Goal: Task Accomplishment & Management: Manage account settings

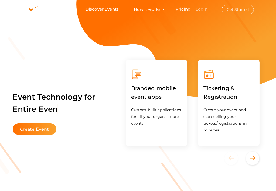
click at [201, 10] on link "Login" at bounding box center [202, 8] width 12 height 5
drag, startPoint x: 204, startPoint y: 10, endPoint x: 203, endPoint y: 6, distance: 3.7
click at [203, 6] on link "Login" at bounding box center [202, 8] width 12 height 5
click at [204, 8] on link "Login" at bounding box center [202, 8] width 12 height 5
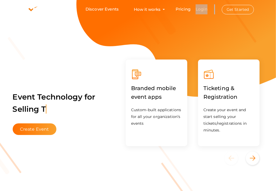
click at [204, 8] on link "Login" at bounding box center [202, 8] width 12 height 5
click at [203, 11] on link "Login" at bounding box center [202, 8] width 12 height 5
click at [240, 13] on button "Get Started" at bounding box center [238, 9] width 32 height 9
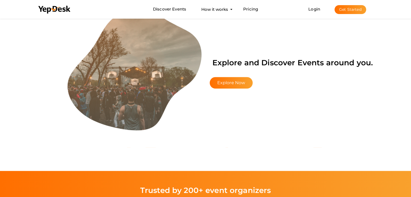
scroll to position [908, 0]
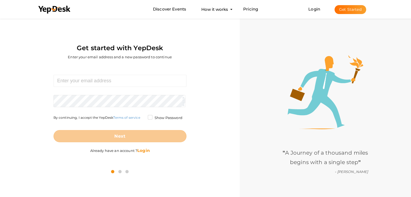
click at [147, 152] on b "Login" at bounding box center [143, 150] width 12 height 5
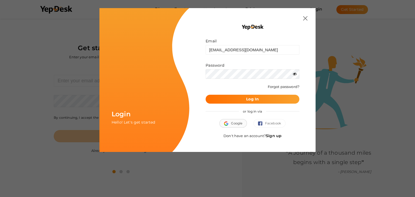
click at [231, 123] on span "Google" at bounding box center [233, 123] width 18 height 5
click at [281, 24] on div at bounding box center [253, 27] width 94 height 22
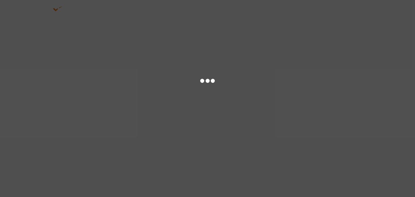
click at [260, 99] on div at bounding box center [207, 98] width 415 height 197
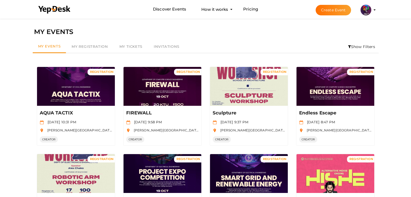
click at [366, 46] on li "Show Filters" at bounding box center [361, 47] width 34 height 12
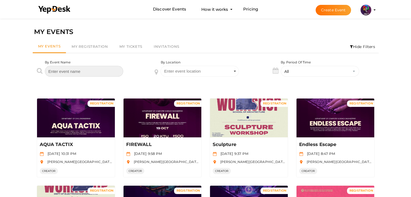
click at [105, 73] on input "text" at bounding box center [84, 71] width 78 height 11
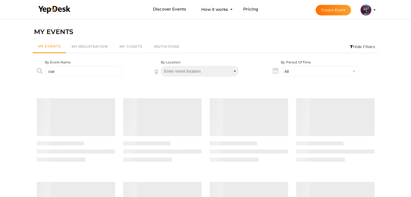
click at [183, 72] on span "Enter event location" at bounding box center [182, 71] width 37 height 5
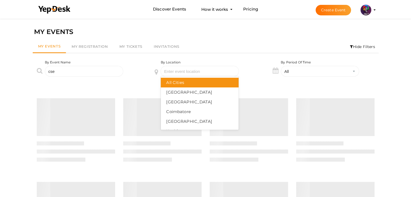
click at [120, 82] on div "By Event Name cse" at bounding box center [88, 72] width 118 height 25
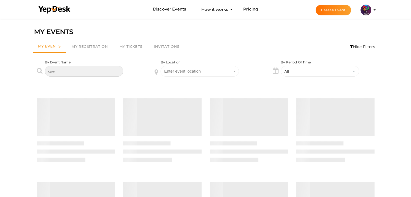
click at [88, 67] on input "cse" at bounding box center [84, 71] width 78 height 11
type input "c"
click at [88, 67] on input "text" at bounding box center [84, 71] width 78 height 11
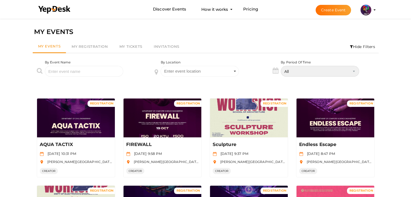
click at [336, 74] on select "All Upcoming Today Tomorrow This Week This Weekend This Month Past" at bounding box center [320, 71] width 78 height 11
click at [281, 66] on select "All Upcoming Today Tomorrow This Week This Weekend This Month Past" at bounding box center [320, 71] width 78 height 11
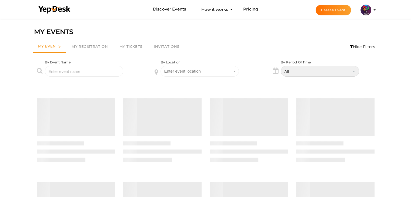
click at [315, 73] on select "All Upcoming Today Tomorrow This Week This Weekend This Month Past" at bounding box center [320, 71] width 78 height 11
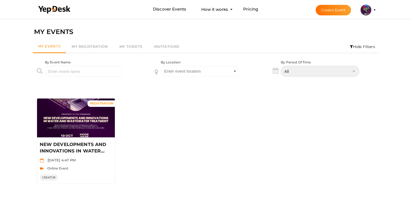
select select "All"
click at [281, 66] on select "All Upcoming Today Tomorrow This Week This Weekend This Month Past" at bounding box center [320, 71] width 78 height 11
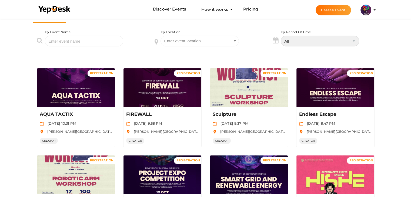
scroll to position [36, 0]
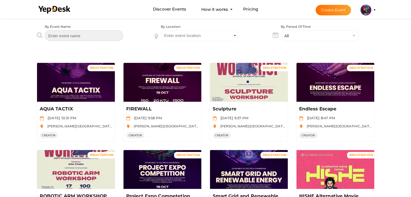
click at [103, 36] on input "text" at bounding box center [84, 35] width 78 height 11
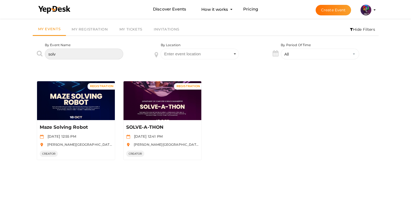
scroll to position [17, 0]
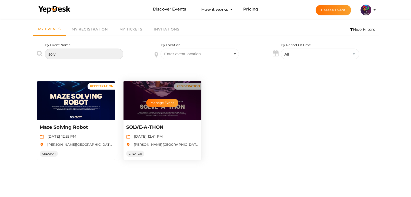
type input "solv"
click at [189, 102] on div "Manage Event" at bounding box center [162, 100] width 78 height 39
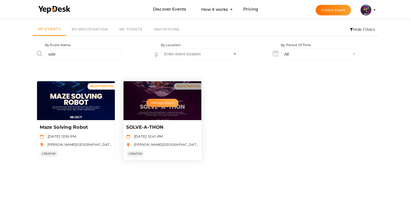
click at [158, 106] on button "Manage Event" at bounding box center [162, 103] width 32 height 8
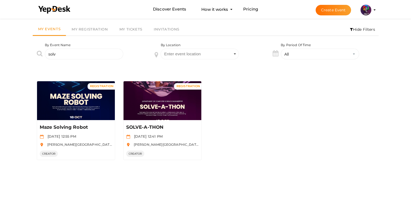
drag, startPoint x: 96, startPoint y: 47, endPoint x: 96, endPoint y: 52, distance: 4.9
click at [96, 52] on div "By Event Name solv" at bounding box center [84, 51] width 78 height 17
click at [96, 52] on input "solv" at bounding box center [84, 54] width 78 height 11
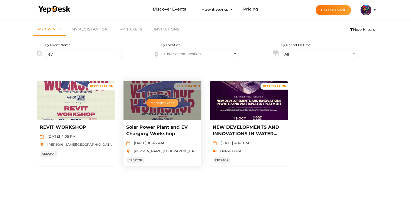
click at [157, 104] on button "Manage Event" at bounding box center [162, 103] width 32 height 8
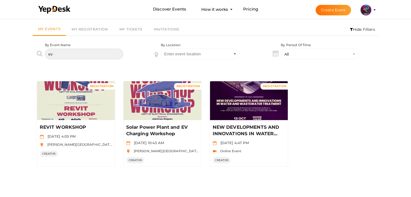
click at [82, 55] on input "ev" at bounding box center [84, 54] width 78 height 11
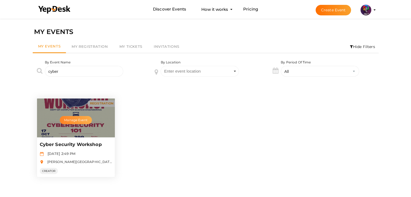
click at [77, 116] on button "Manage Event" at bounding box center [76, 120] width 32 height 8
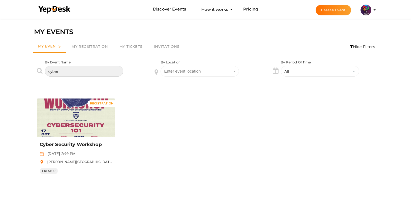
click at [80, 71] on input "cyber" at bounding box center [84, 71] width 78 height 11
type input "c"
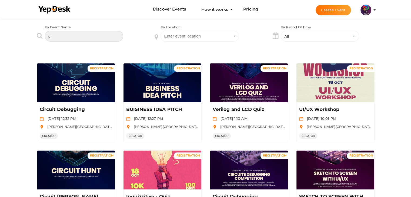
scroll to position [33, 0]
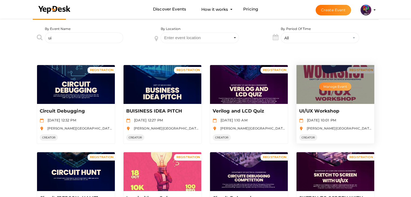
click at [343, 84] on button "Manage Event" at bounding box center [335, 87] width 32 height 8
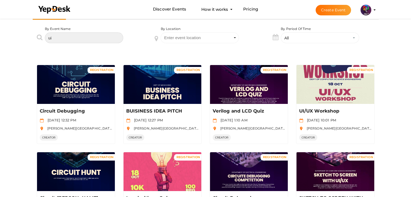
click at [71, 41] on input "ui" at bounding box center [84, 37] width 78 height 11
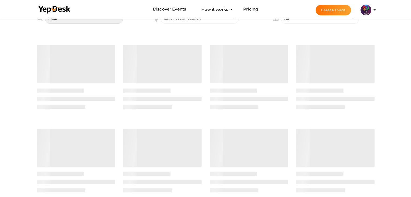
scroll to position [17, 0]
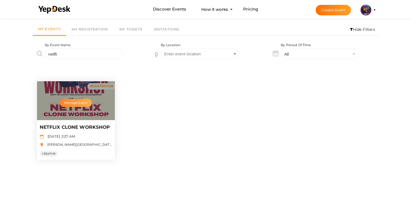
click at [82, 103] on button "Manage Event" at bounding box center [76, 103] width 32 height 8
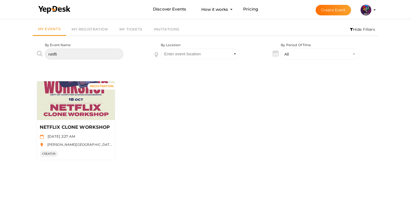
click at [81, 50] on input "netfli" at bounding box center [84, 54] width 78 height 11
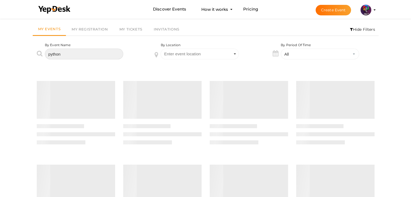
scroll to position [0, 0]
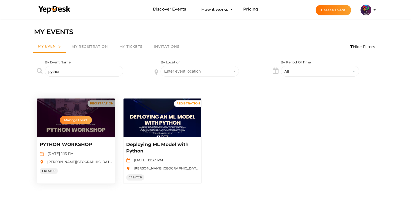
click at [83, 121] on button "Manage Event" at bounding box center [76, 120] width 32 height 8
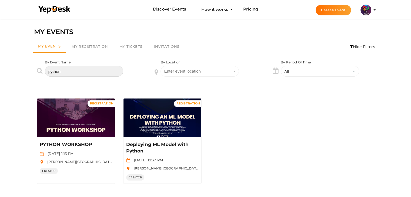
click at [72, 72] on input "python" at bounding box center [84, 71] width 78 height 11
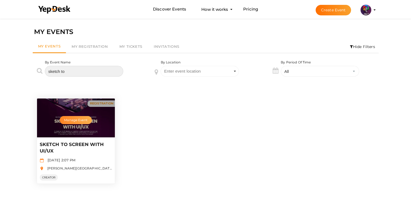
type input "sketch to"
click at [75, 120] on button "Manage Event" at bounding box center [76, 120] width 32 height 8
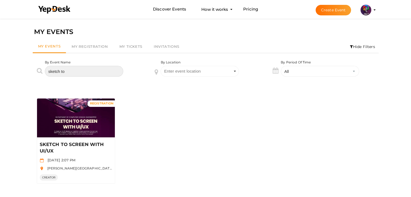
click at [96, 73] on input "sketch to" at bounding box center [84, 71] width 78 height 11
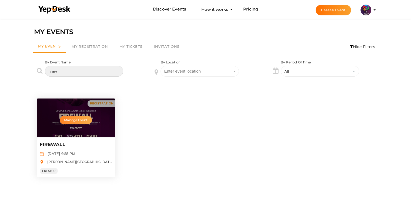
type input "firew"
click at [76, 118] on button "Manage Event" at bounding box center [76, 120] width 32 height 8
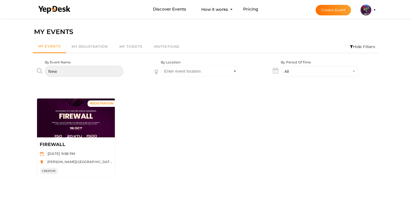
click at [79, 70] on input "firew" at bounding box center [84, 71] width 78 height 11
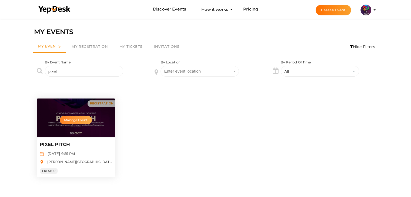
click at [78, 121] on button "Manage Event" at bounding box center [76, 120] width 32 height 8
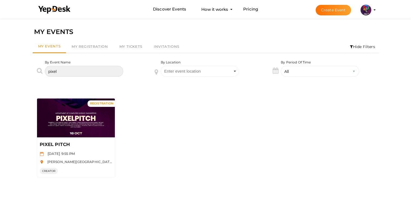
click at [90, 72] on input "pixel" at bounding box center [84, 71] width 78 height 11
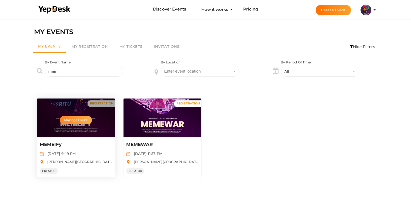
click at [82, 120] on button "Manage Event" at bounding box center [76, 120] width 32 height 8
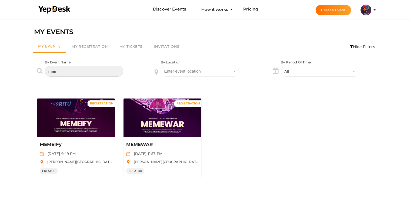
click at [79, 72] on input "mem" at bounding box center [84, 71] width 78 height 11
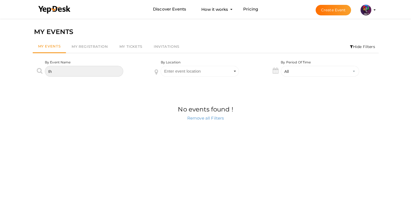
type input "t"
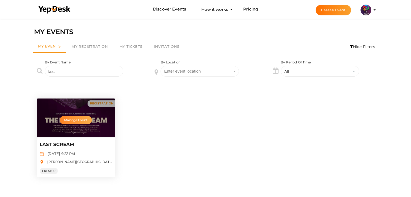
click at [79, 121] on button "Manage Event" at bounding box center [76, 120] width 32 height 8
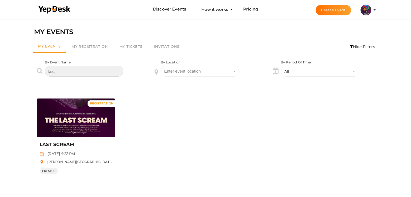
click at [70, 72] on input "last" at bounding box center [84, 71] width 78 height 11
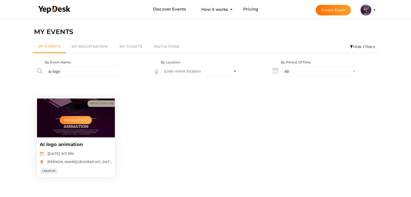
click at [77, 122] on button "Manage Event" at bounding box center [76, 120] width 32 height 8
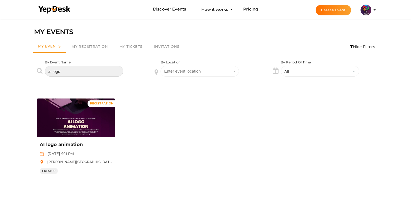
click at [83, 71] on input "ai logo" at bounding box center [84, 71] width 78 height 11
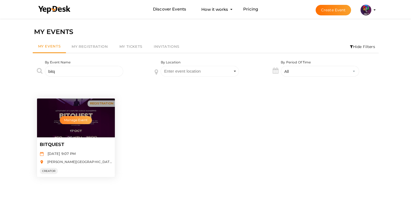
click at [79, 120] on button "Manage Event" at bounding box center [76, 120] width 32 height 8
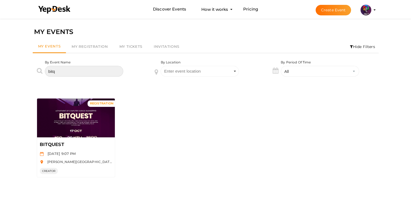
click at [65, 69] on input "bitq" at bounding box center [84, 71] width 78 height 11
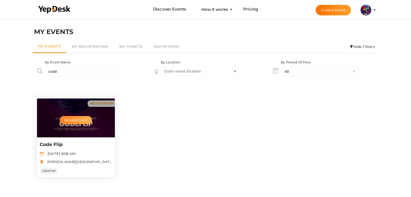
click at [75, 121] on button "Manage Event" at bounding box center [76, 120] width 32 height 8
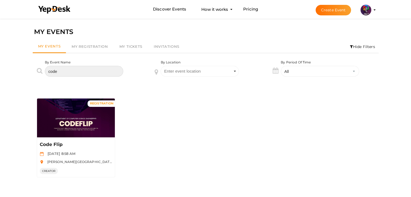
click at [73, 73] on input "code" at bounding box center [84, 71] width 78 height 11
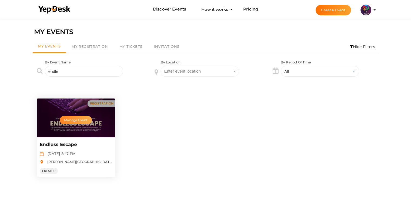
click at [84, 120] on button "Manage Event" at bounding box center [76, 120] width 32 height 8
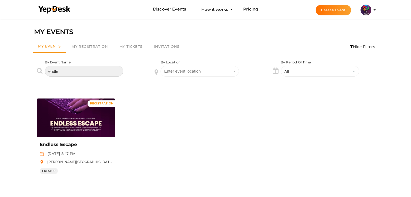
click at [77, 72] on input "endle" at bounding box center [84, 71] width 78 height 11
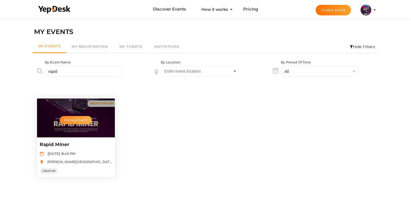
click at [65, 121] on button "Manage Event" at bounding box center [76, 120] width 32 height 8
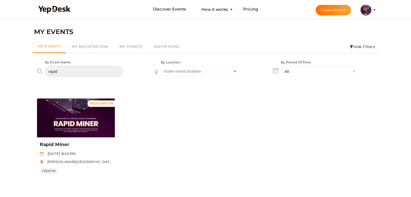
click at [73, 68] on input "rapid" at bounding box center [84, 71] width 78 height 11
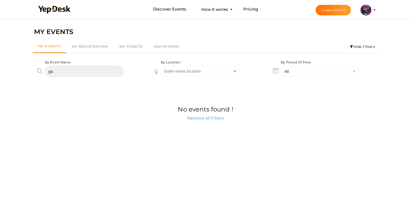
type input "g"
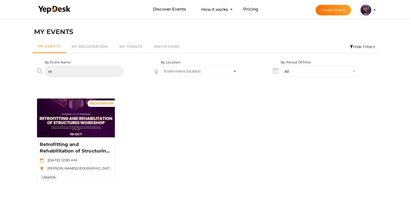
type input "r"
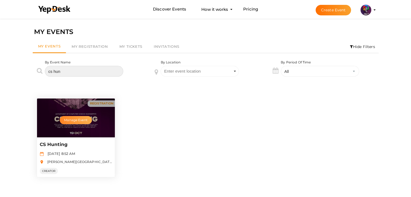
type input "cs hun"
click at [78, 119] on button "Manage Event" at bounding box center [76, 120] width 32 height 8
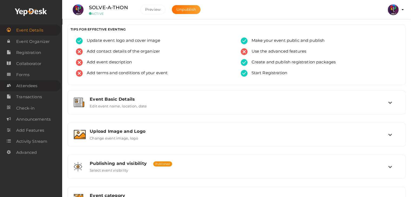
click at [37, 89] on span "Attendees" at bounding box center [26, 86] width 21 height 11
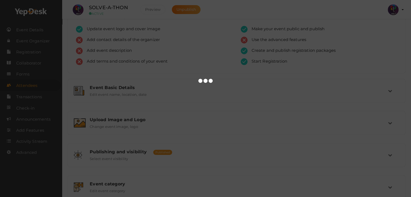
scroll to position [91, 0]
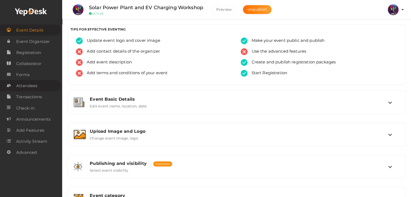
click at [42, 90] on link "Attendees" at bounding box center [30, 85] width 61 height 11
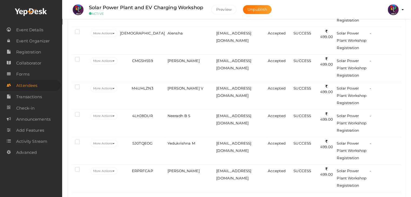
scroll to position [308, 0]
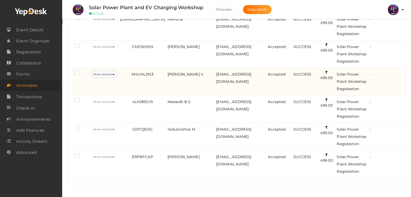
click at [117, 73] on button "More Actions" at bounding box center [103, 74] width 27 height 7
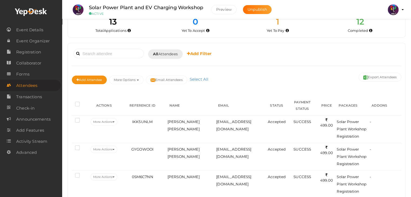
scroll to position [0, 0]
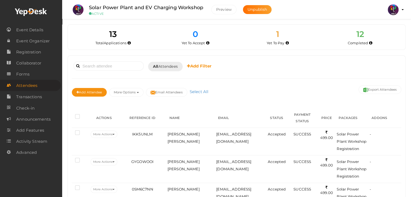
click at [257, 80] on div "Booked for Today Today Tomorrow This Week Custom Date All Attendees All Yet to …" at bounding box center [236, 81] width 329 height 42
click at [138, 93] on button "More Options" at bounding box center [126, 92] width 34 height 9
click at [288, 85] on div "Add Attendee More Options Publish to Facebook Resend Invites Invite Attendees A…" at bounding box center [236, 93] width 329 height 18
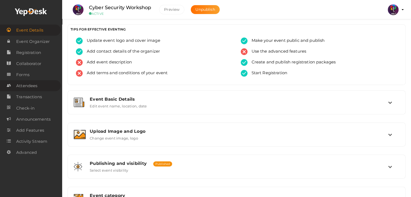
click at [38, 86] on link "Attendees" at bounding box center [30, 85] width 61 height 11
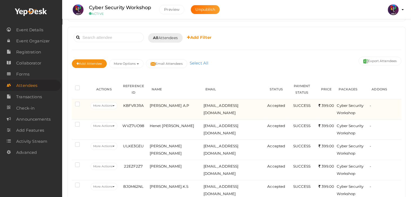
scroll to position [32, 0]
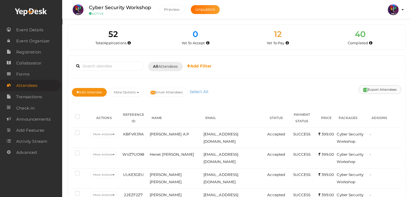
click at [374, 88] on button "Export Attendees" at bounding box center [379, 89] width 43 height 9
click at [196, 66] on b "Add Filter" at bounding box center [199, 65] width 25 height 5
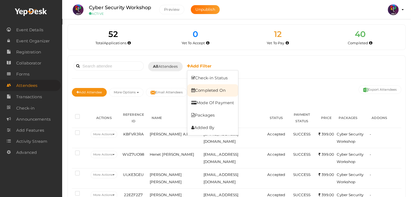
click at [225, 91] on link "Completed On" at bounding box center [212, 90] width 51 height 12
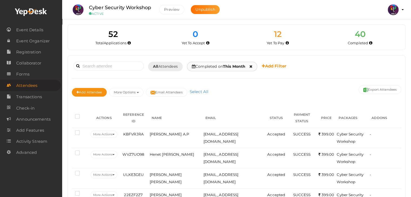
click at [252, 65] on icon at bounding box center [250, 67] width 3 height 4
click at [254, 65] on div "Booked for Today Today Tomorrow This Week Custom Date All Attendees All Yet to …" at bounding box center [236, 66] width 329 height 13
click at [194, 66] on b "Add Filter" at bounding box center [199, 65] width 25 height 5
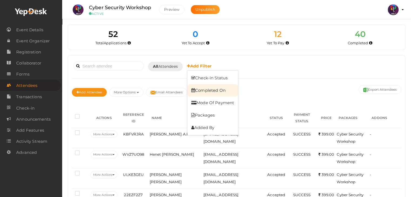
click at [217, 93] on link "Completed On" at bounding box center [212, 90] width 51 height 12
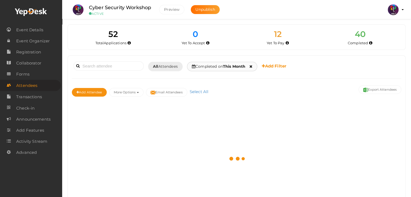
click at [252, 66] on icon at bounding box center [250, 67] width 3 height 4
click at [170, 67] on span "All Attendees" at bounding box center [165, 67] width 25 height 6
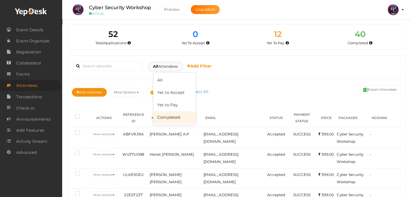
click at [181, 114] on link "Completed" at bounding box center [174, 117] width 43 height 12
click at [193, 66] on span "Completed Attendees" at bounding box center [174, 67] width 42 height 6
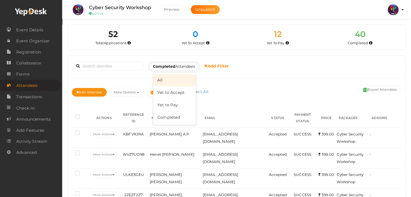
click at [183, 79] on link "All" at bounding box center [174, 80] width 43 height 12
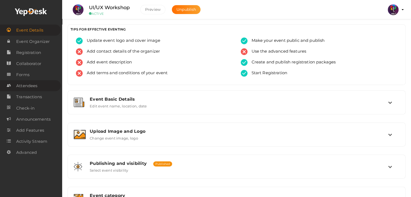
click at [26, 83] on span "Attendees" at bounding box center [26, 86] width 21 height 11
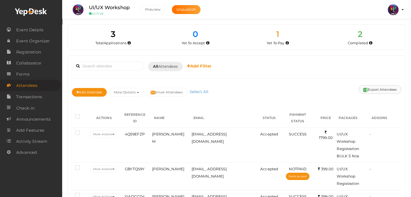
click at [378, 92] on button "Export Attendees" at bounding box center [379, 89] width 43 height 9
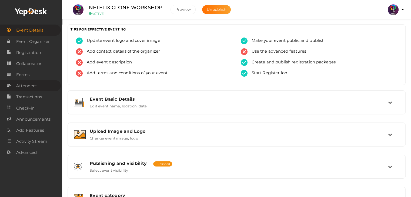
click at [31, 88] on span "Attendees" at bounding box center [26, 86] width 21 height 11
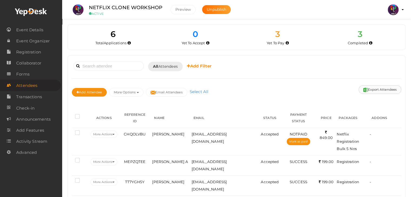
click at [378, 91] on button "Export Attendees" at bounding box center [379, 89] width 43 height 9
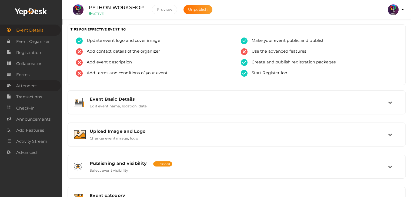
click at [26, 87] on span "Attendees" at bounding box center [26, 86] width 21 height 11
click at [22, 87] on span "Attendees" at bounding box center [26, 86] width 21 height 11
click at [36, 83] on span "Attendees" at bounding box center [26, 86] width 21 height 11
click at [30, 85] on span "Attendees" at bounding box center [26, 86] width 21 height 11
click at [32, 89] on span "Attendees" at bounding box center [26, 86] width 21 height 11
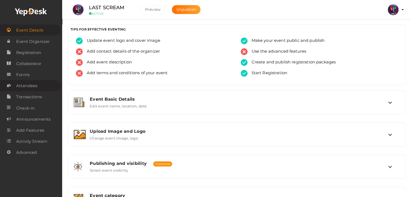
click at [32, 85] on span "Attendees" at bounding box center [26, 86] width 21 height 11
click at [38, 87] on link "Attendees" at bounding box center [30, 85] width 61 height 11
click at [35, 90] on span "Attendees" at bounding box center [26, 86] width 21 height 11
click at [33, 88] on span "Attendees" at bounding box center [26, 86] width 21 height 11
click at [37, 87] on span "Attendees" at bounding box center [26, 86] width 21 height 11
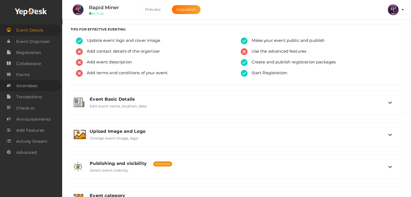
click at [35, 88] on span "Attendees" at bounding box center [26, 86] width 21 height 11
click at [37, 52] on span "Registration" at bounding box center [28, 52] width 25 height 11
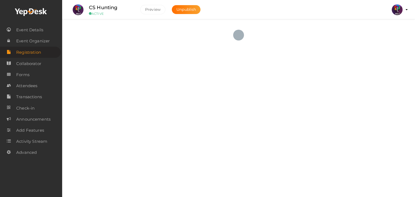
checkbox input "true"
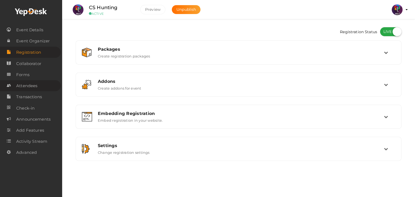
click at [27, 88] on span "Attendees" at bounding box center [26, 86] width 21 height 11
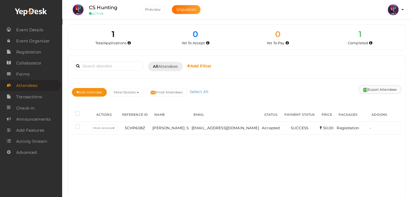
click at [369, 86] on button "Export Attendees" at bounding box center [379, 89] width 43 height 9
